Goal: Find specific page/section: Find specific page/section

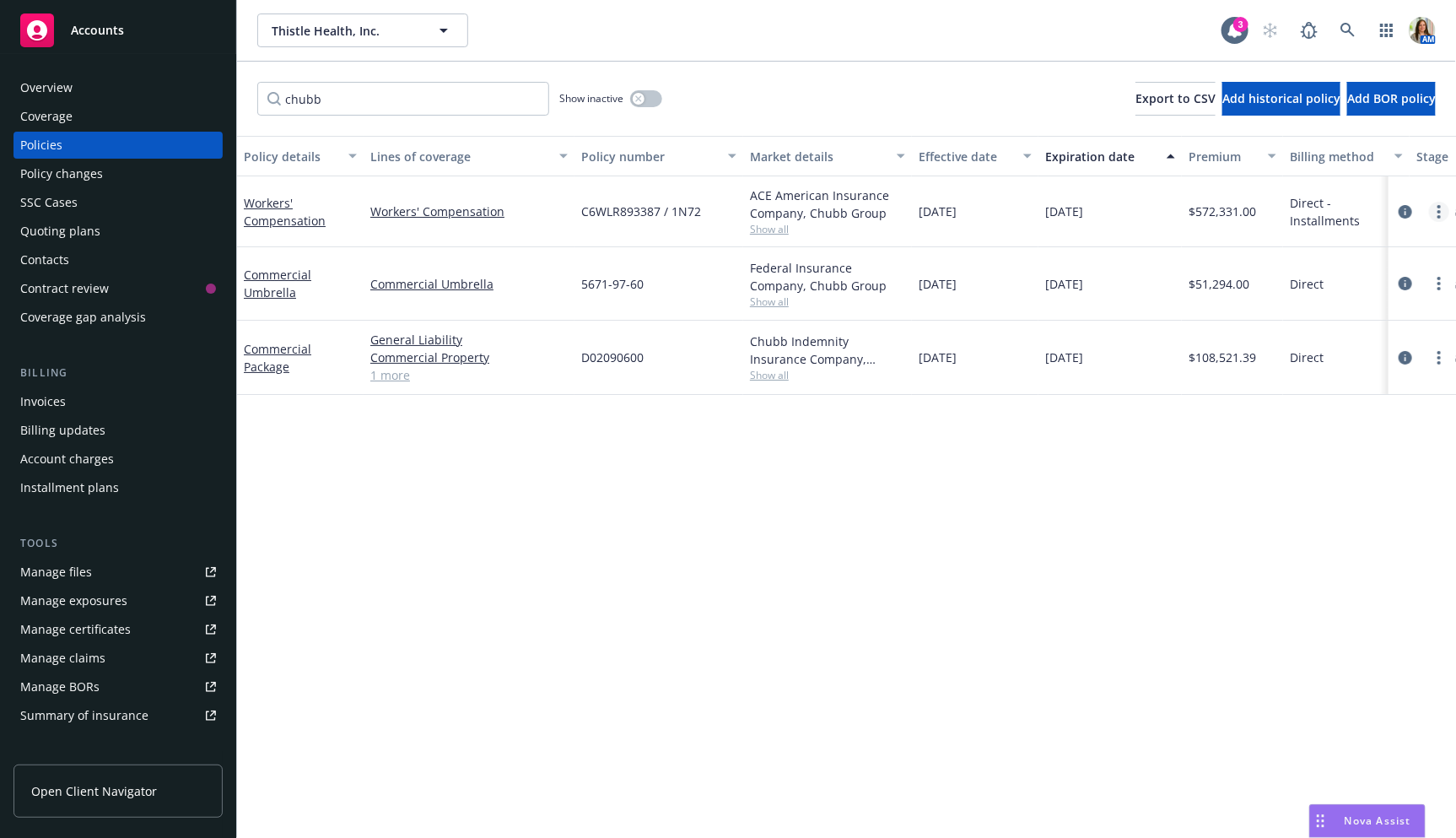
click at [1438, 212] on icon "more" at bounding box center [1438, 212] width 3 height 14
click at [1312, 445] on link "Copy logging email" at bounding box center [1351, 448] width 199 height 34
click at [58, 76] on div "Overview" at bounding box center [47, 88] width 53 height 27
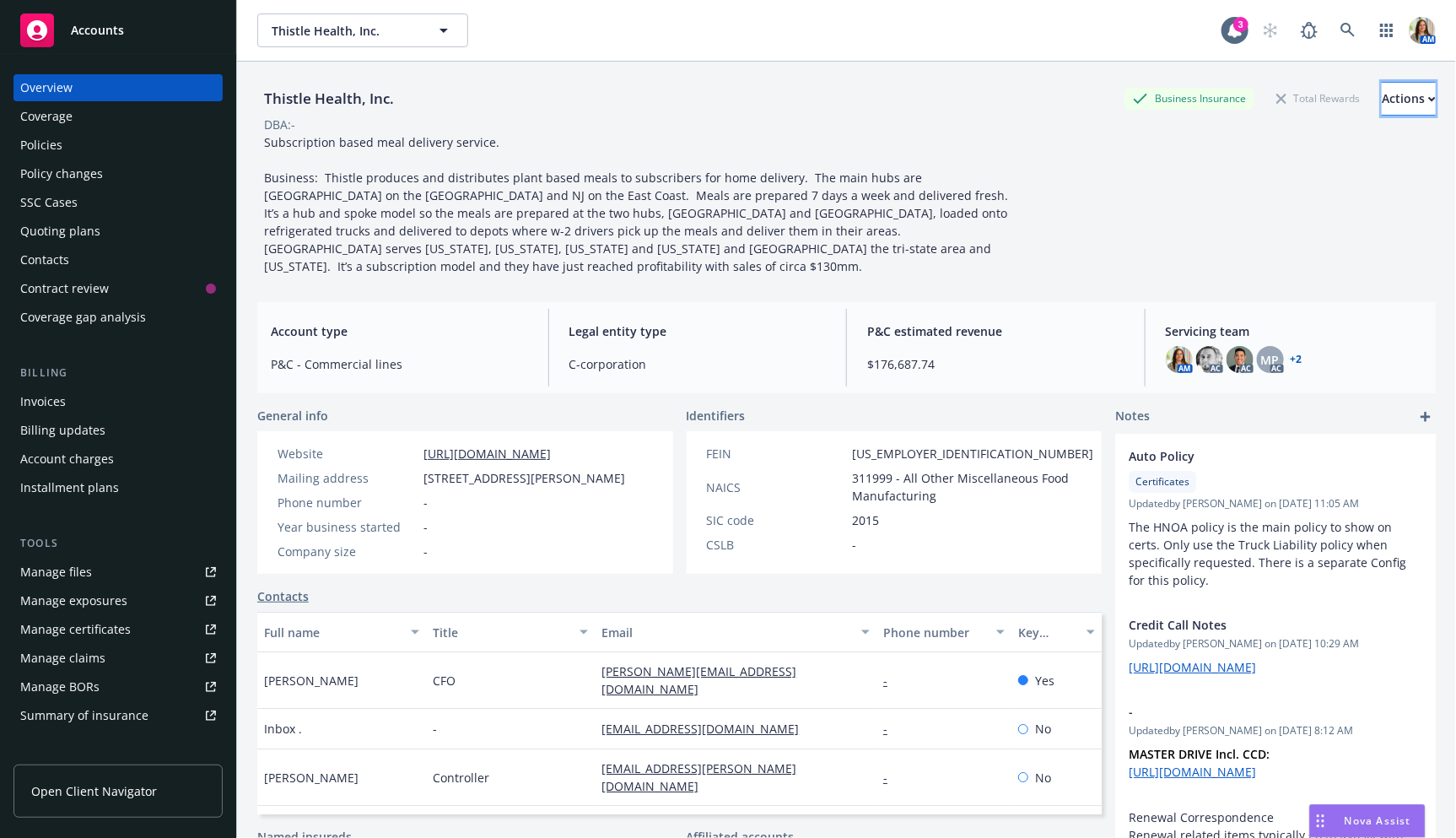
click at [1382, 109] on button "Actions" at bounding box center [1408, 98] width 54 height 34
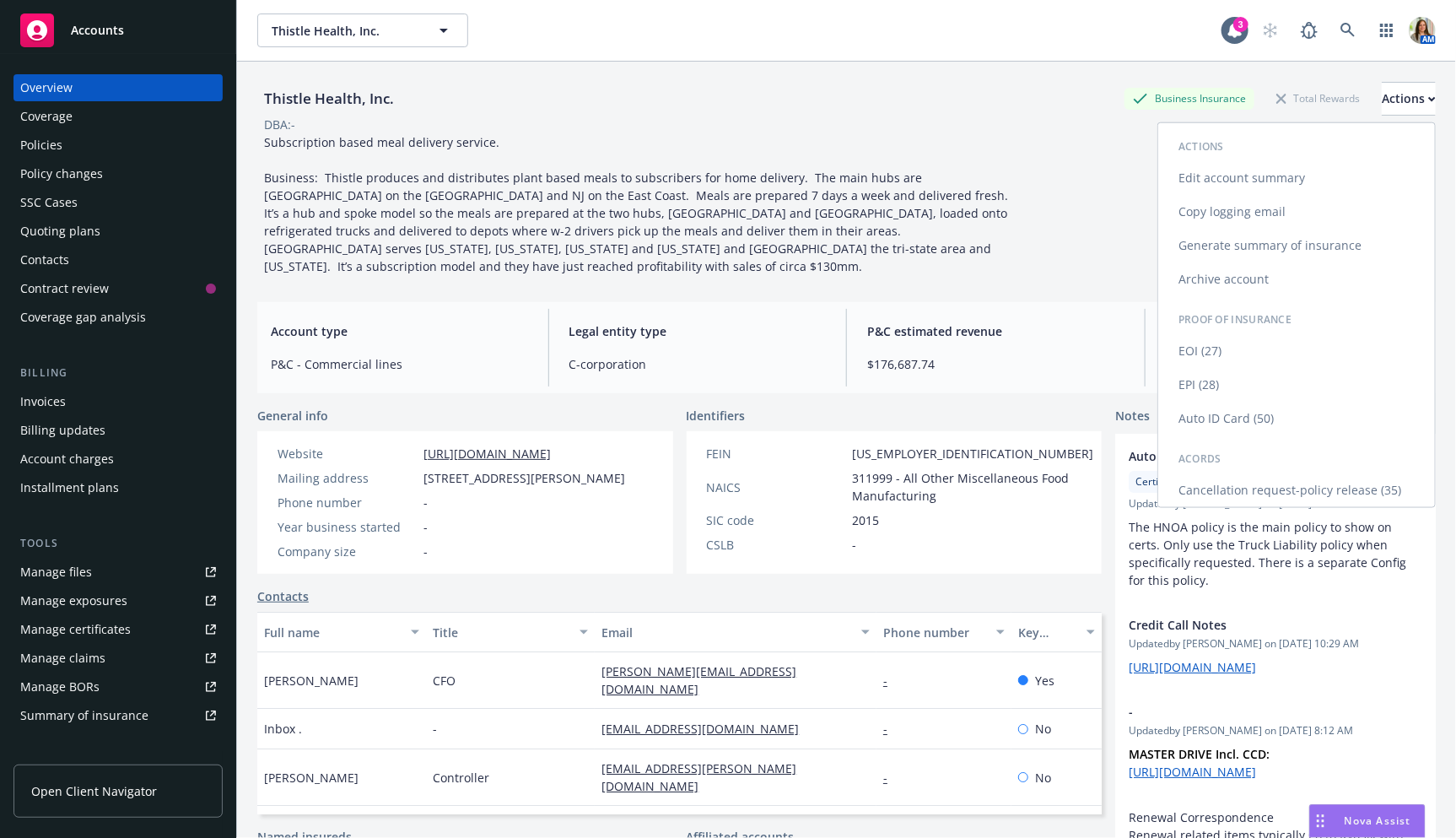
click at [1263, 210] on link "Copy logging email" at bounding box center [1296, 211] width 277 height 34
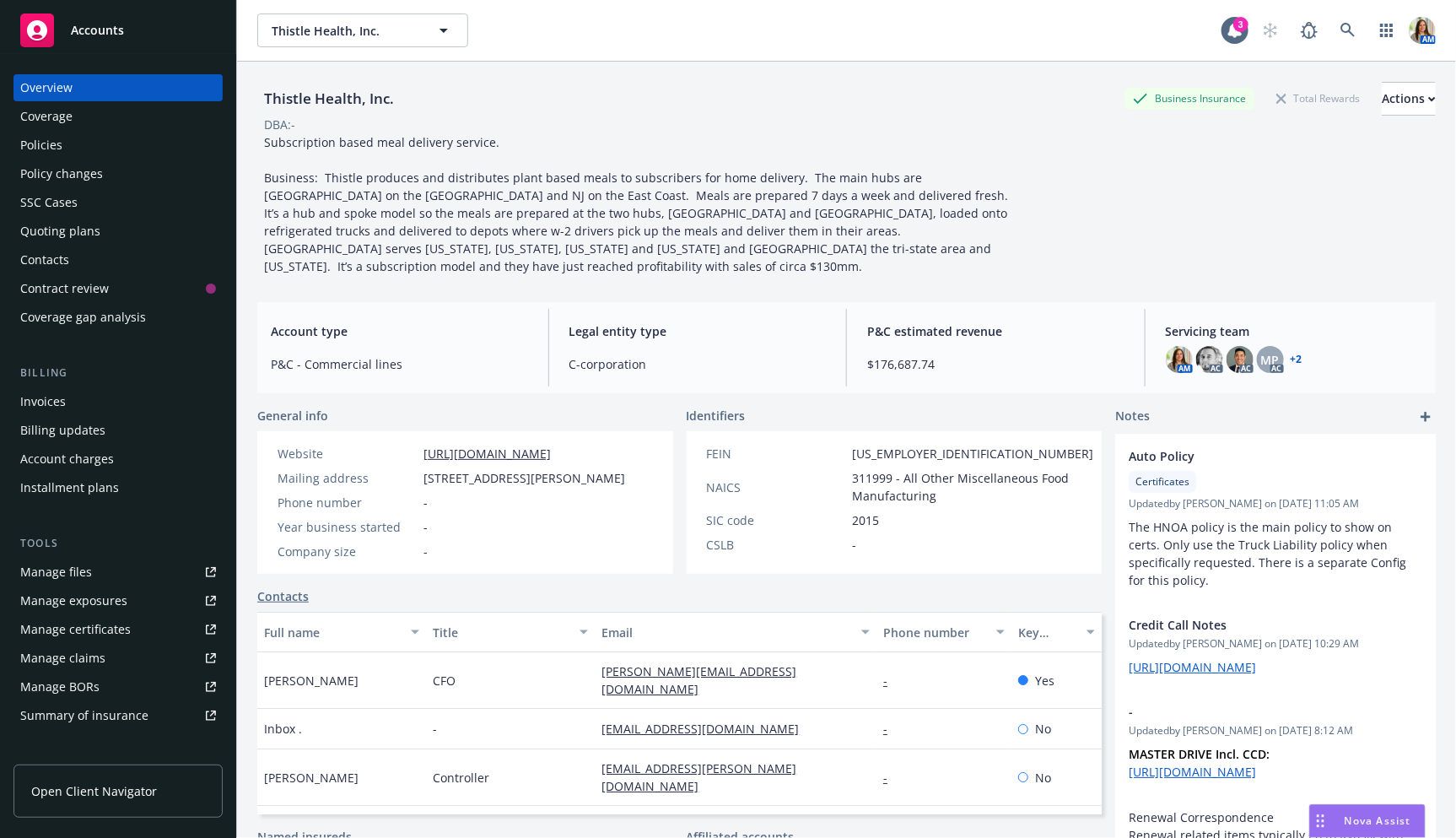
click at [120, 244] on div "Quoting plans" at bounding box center [118, 232] width 196 height 27
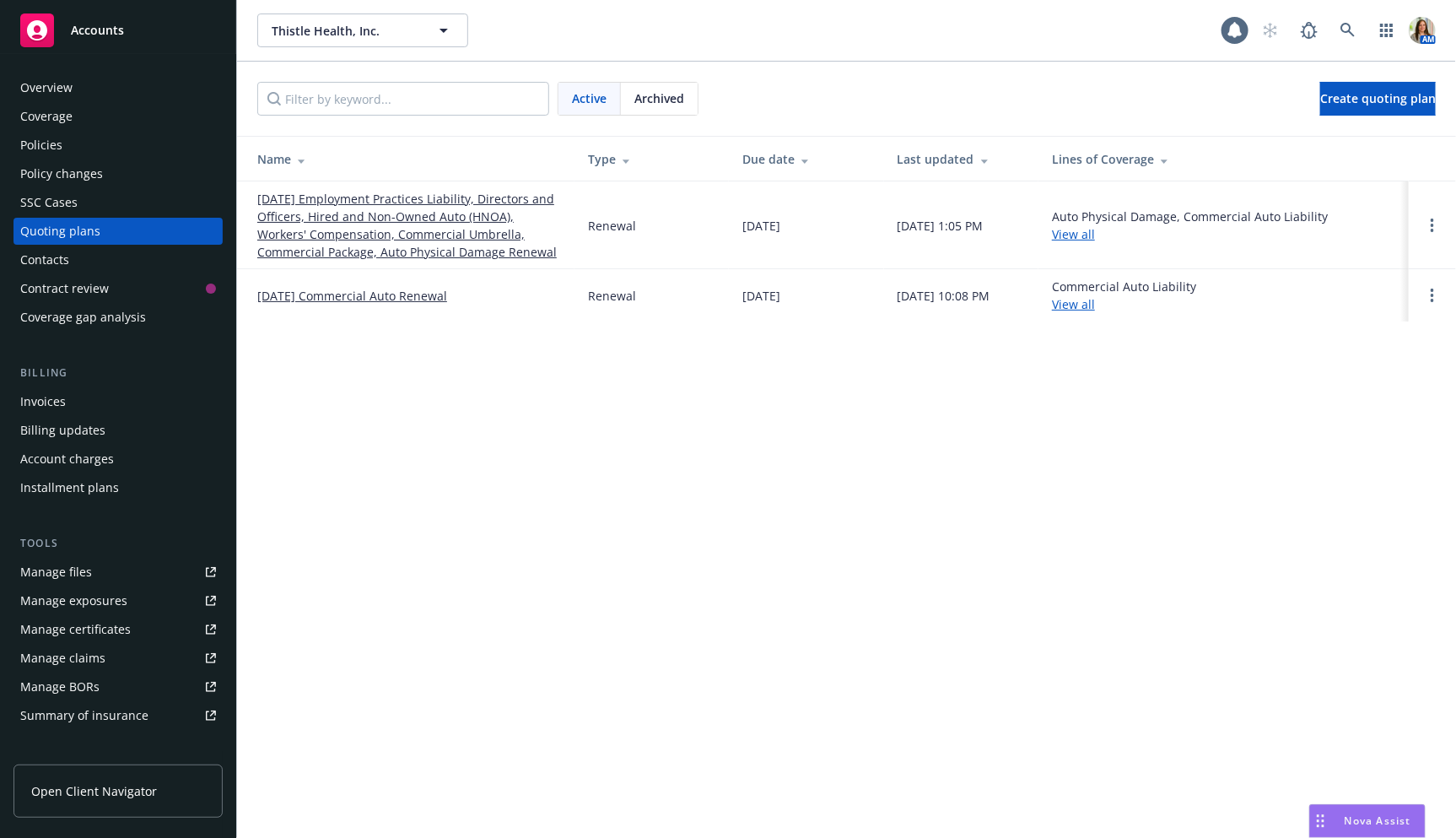
click at [413, 201] on link "[DATE] Employment Practices Liability, Directors and Officers, Hired and Non-Ow…" at bounding box center [409, 225] width 304 height 71
